Goal: Complete application form

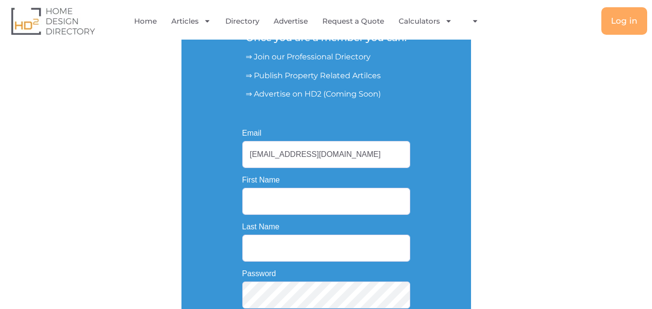
paste input "Cash For Cars [GEOGRAPHIC_DATA]"
drag, startPoint x: 301, startPoint y: 201, endPoint x: 378, endPoint y: 200, distance: 77.2
click at [378, 200] on input "Cash For Cars [GEOGRAPHIC_DATA]" at bounding box center [326, 201] width 168 height 27
type input "Cash For Cars"
click at [301, 244] on input "Last Name" at bounding box center [326, 247] width 168 height 27
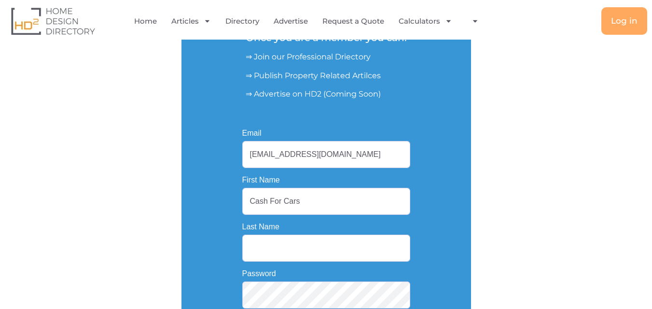
paste input "[GEOGRAPHIC_DATA]"
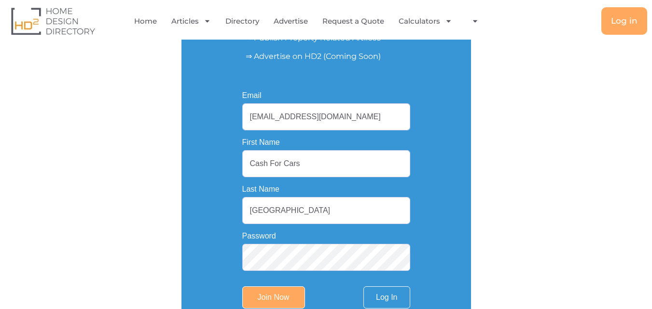
scroll to position [218, 0]
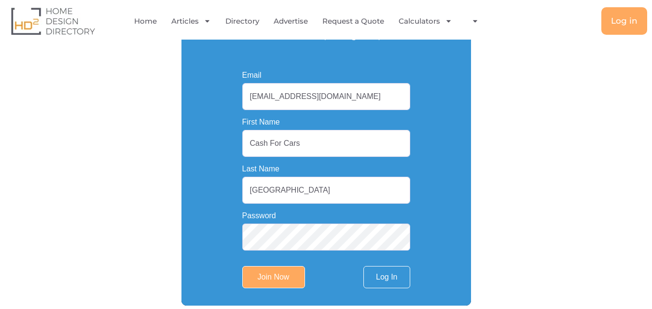
type input "[GEOGRAPHIC_DATA]"
click at [274, 283] on input "Join Now" at bounding box center [273, 277] width 63 height 22
